Goal: Find specific page/section

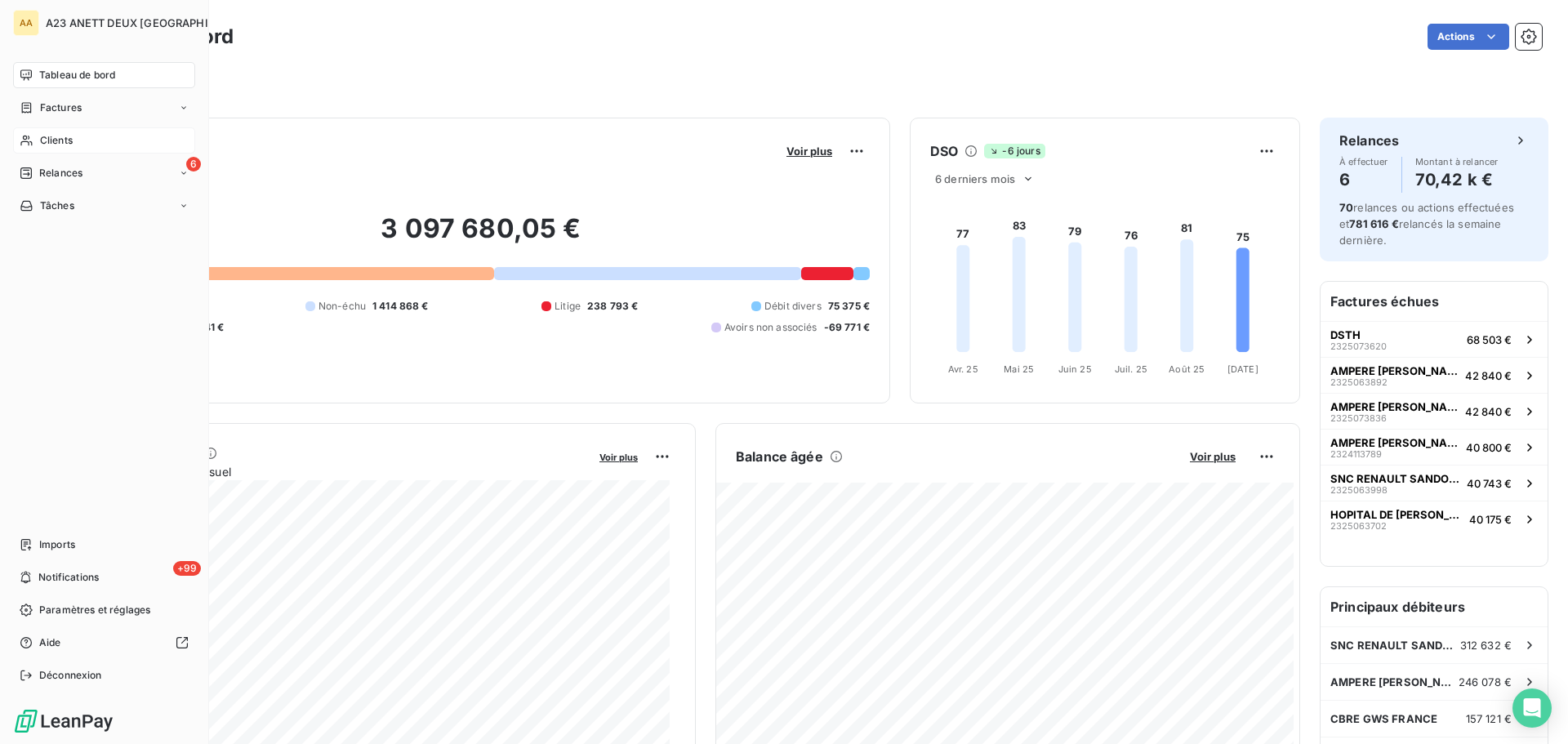
click at [56, 142] on span "Clients" at bounding box center [56, 141] width 32 height 14
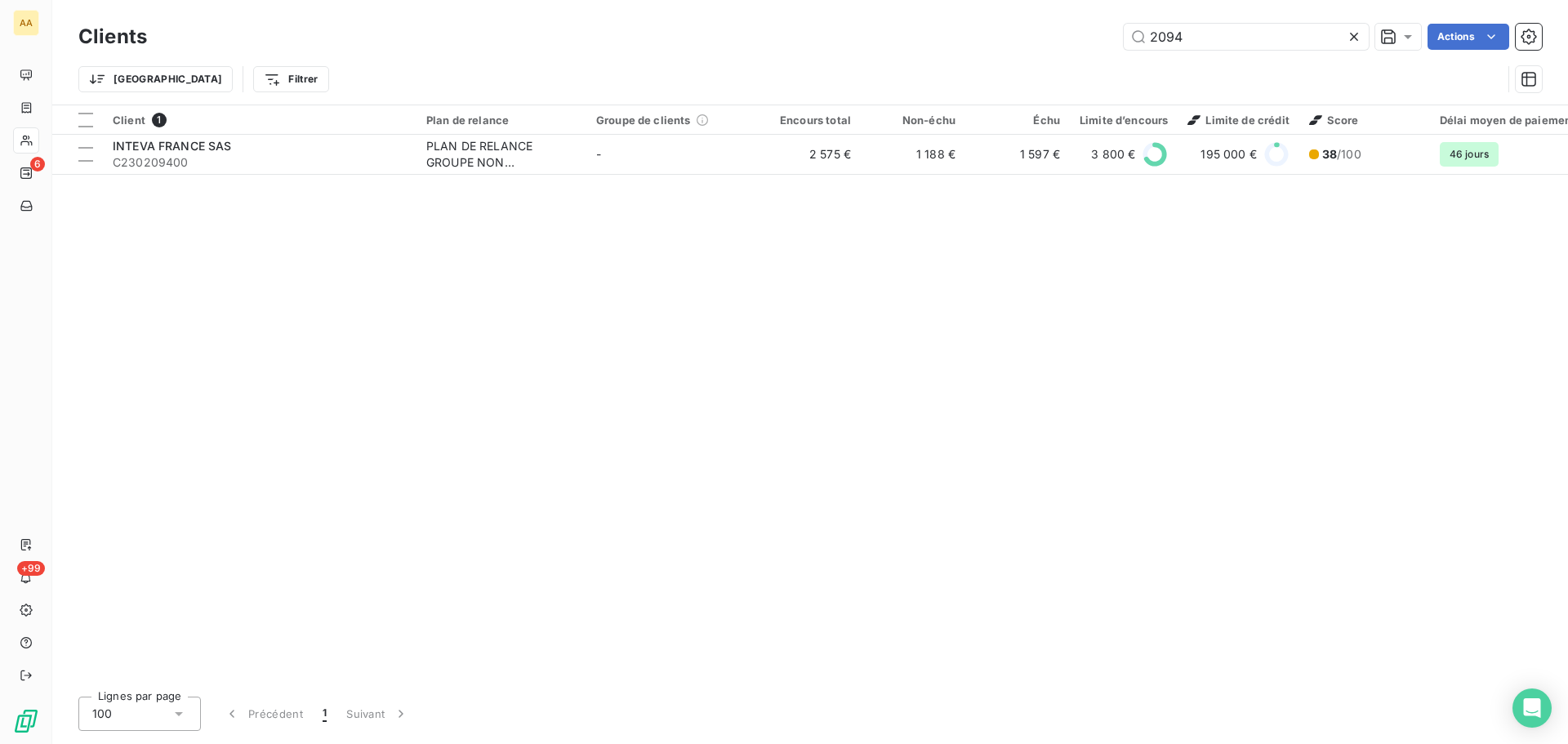
drag, startPoint x: 1198, startPoint y: 23, endPoint x: 1037, endPoint y: 28, distance: 161.1
click at [1037, 28] on div "2094 Actions" at bounding box center [854, 36] width 1375 height 26
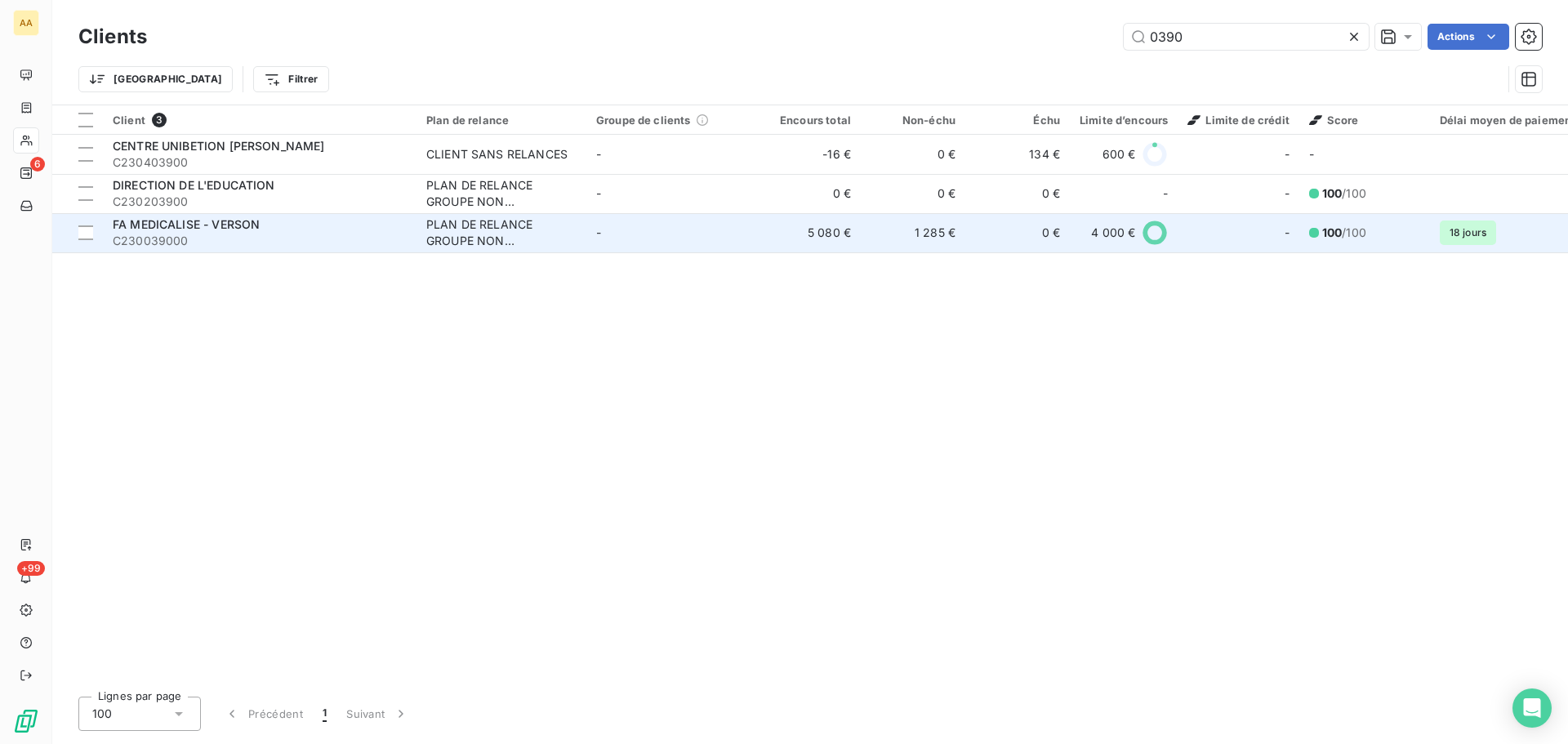
type input "0390"
click at [262, 229] on div "FA MEDICALISE - VERSON" at bounding box center [259, 224] width 294 height 16
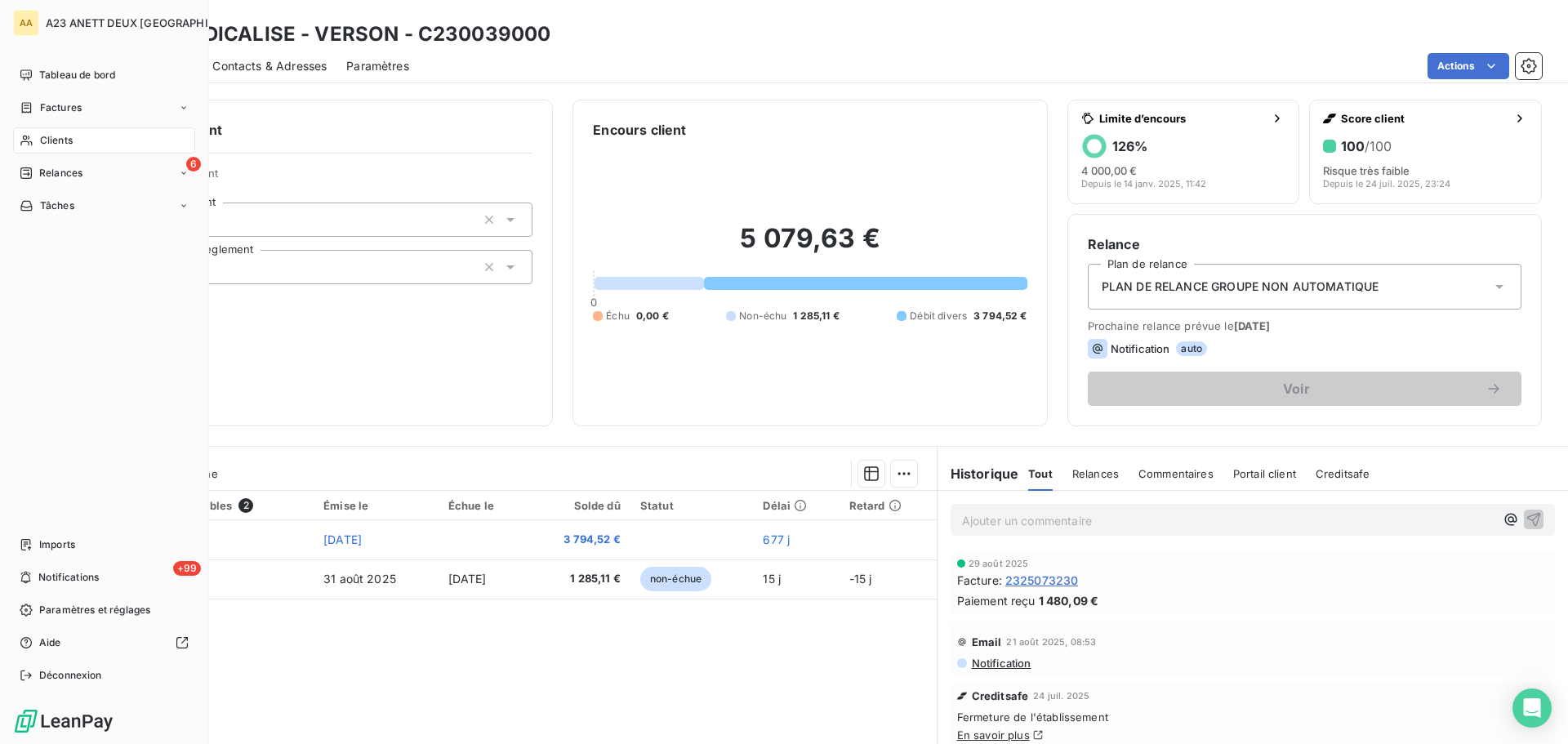
click at [40, 140] on span "Clients" at bounding box center [56, 141] width 32 height 14
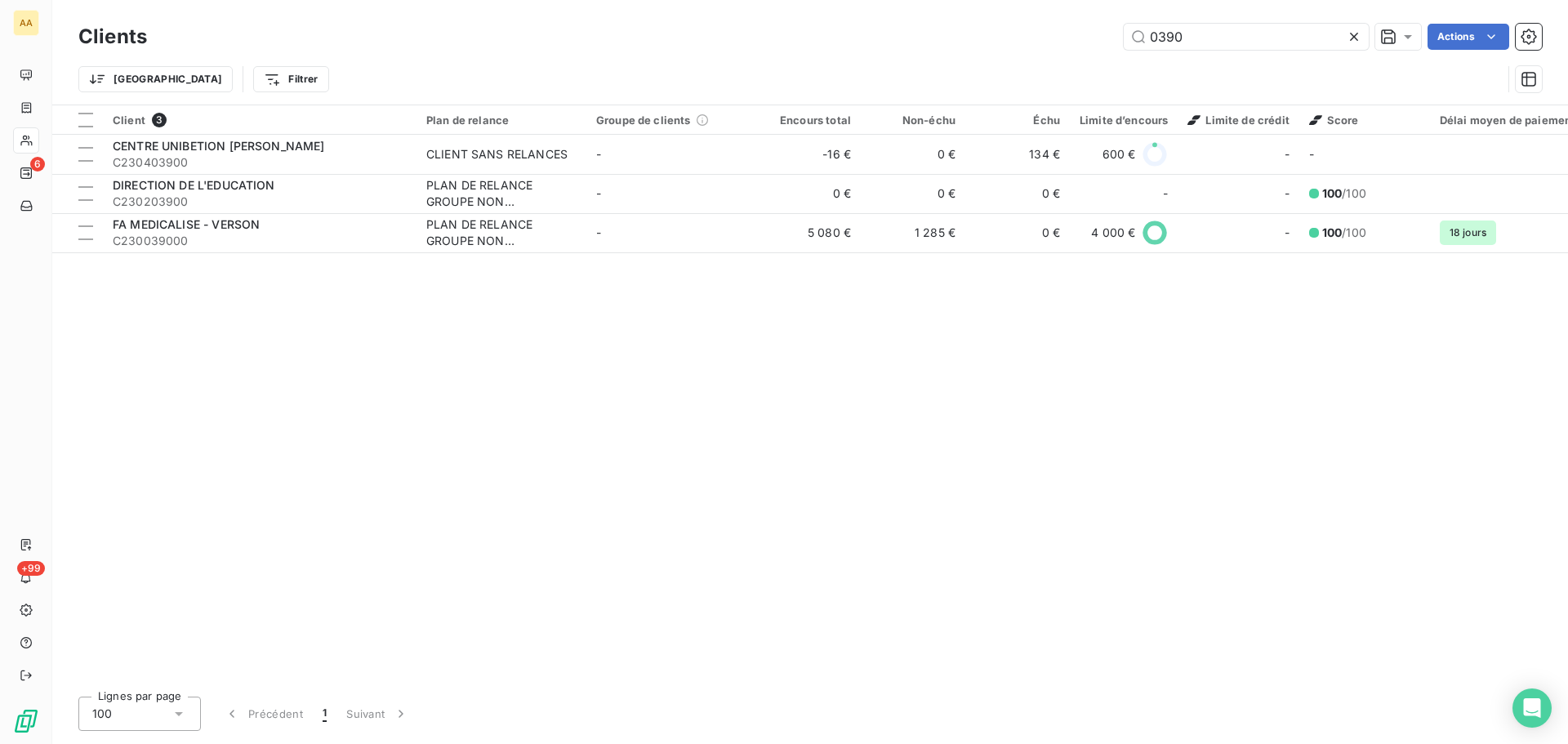
drag, startPoint x: 1219, startPoint y: 49, endPoint x: 1088, endPoint y: 56, distance: 131.2
click at [1116, 57] on div "Clients 0390 Actions Trier Filtrer" at bounding box center [810, 62] width 1464 height 85
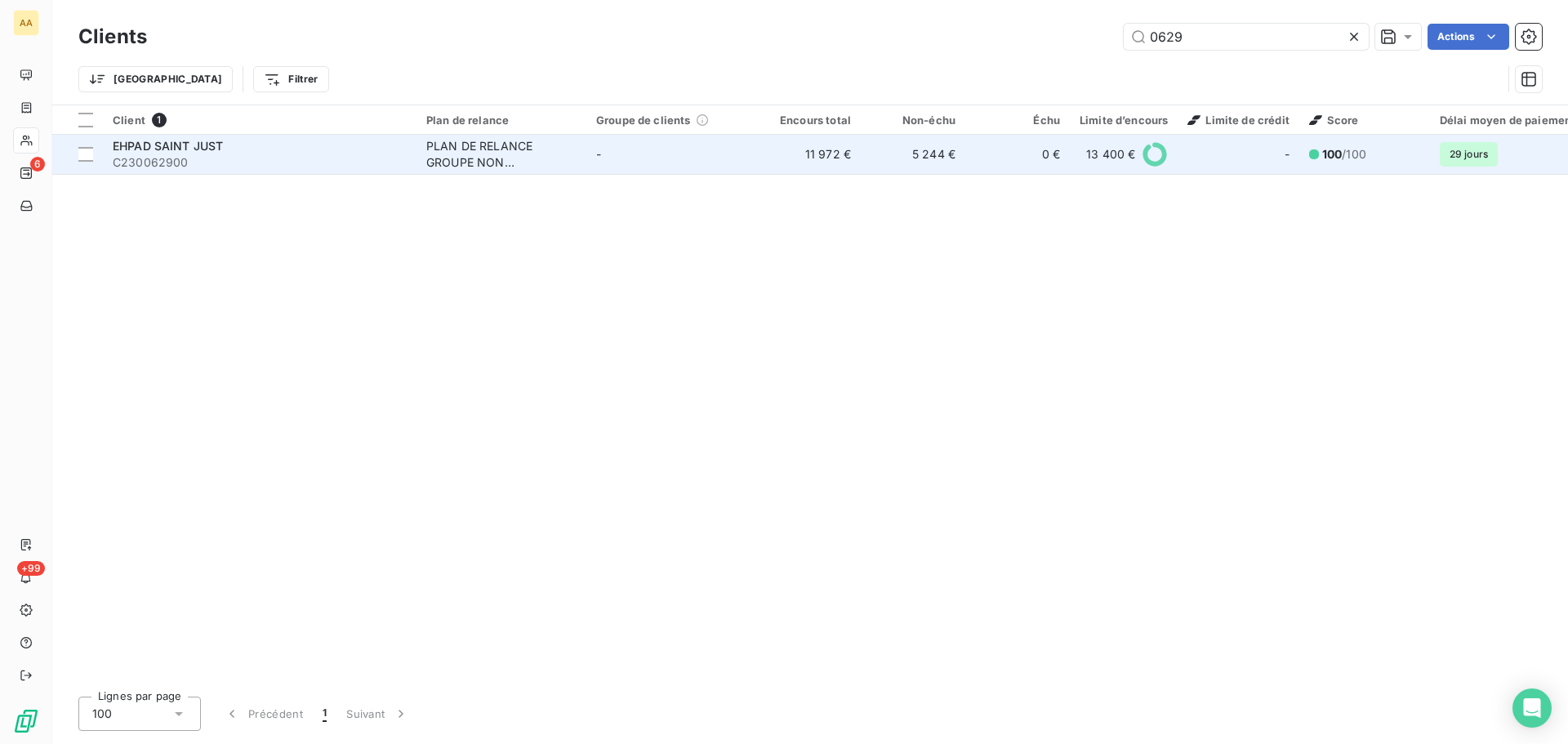
type input "0629"
click at [231, 165] on span "C230062900" at bounding box center [259, 162] width 294 height 16
